Goal: Task Accomplishment & Management: Use online tool/utility

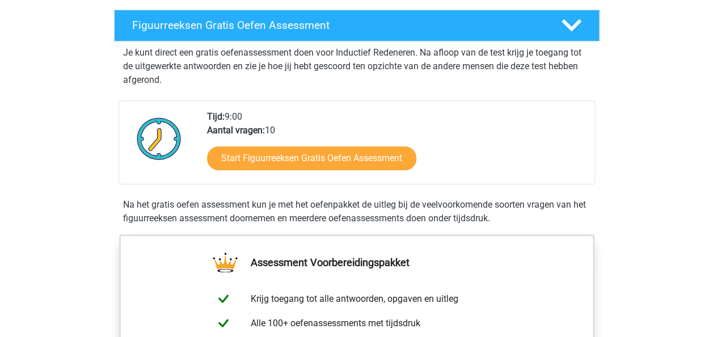
scroll to position [204, 0]
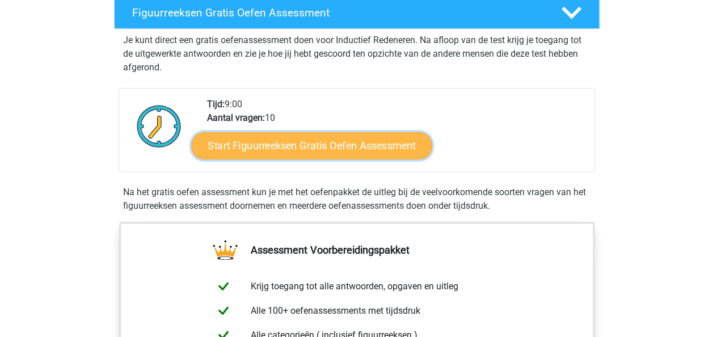
click at [270, 145] on link "Start Figuurreeksen Gratis Oefen Assessment" at bounding box center [311, 145] width 240 height 27
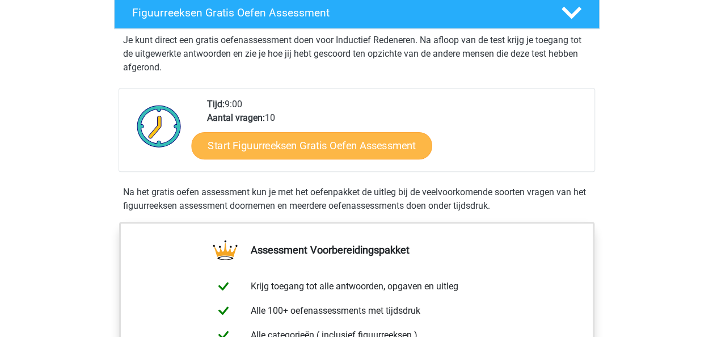
scroll to position [269, 0]
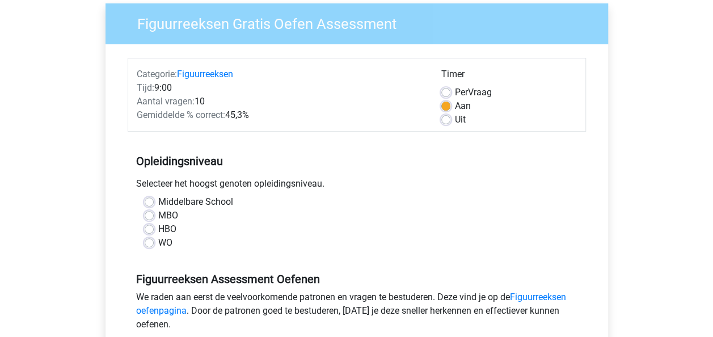
scroll to position [93, 0]
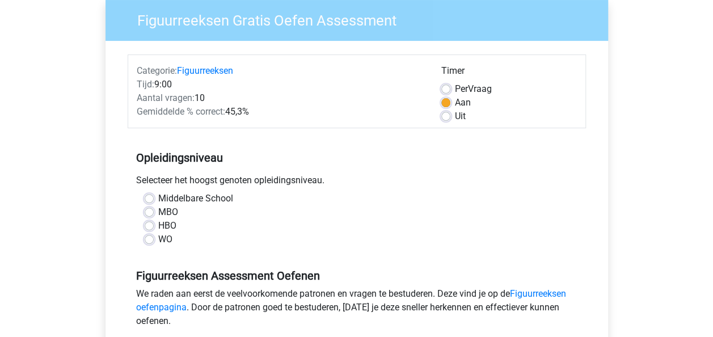
click at [158, 202] on label "Middelbare School" at bounding box center [195, 199] width 75 height 14
click at [146, 202] on input "Middelbare School" at bounding box center [149, 197] width 9 height 11
radio input "true"
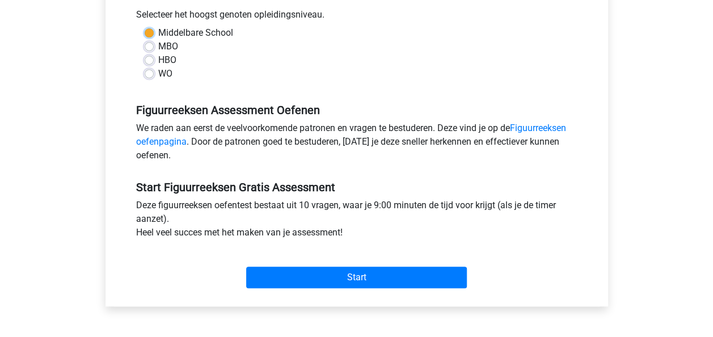
scroll to position [259, 0]
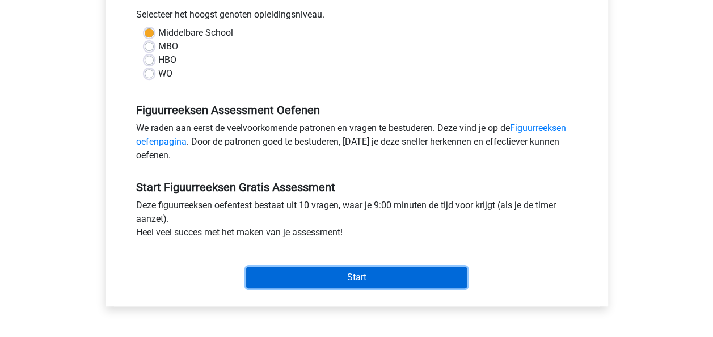
click at [289, 272] on input "Start" at bounding box center [356, 278] width 221 height 22
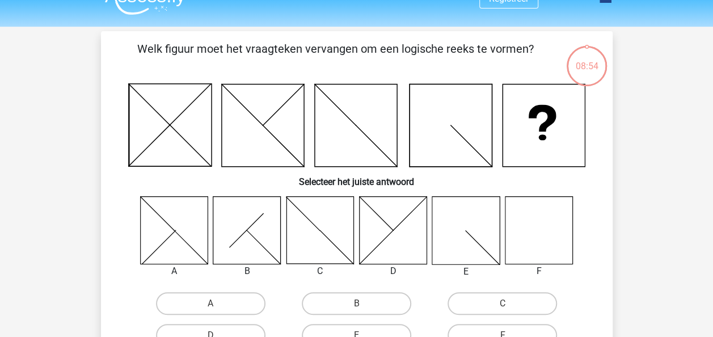
scroll to position [14, 0]
